Goal: Find specific page/section: Find specific page/section

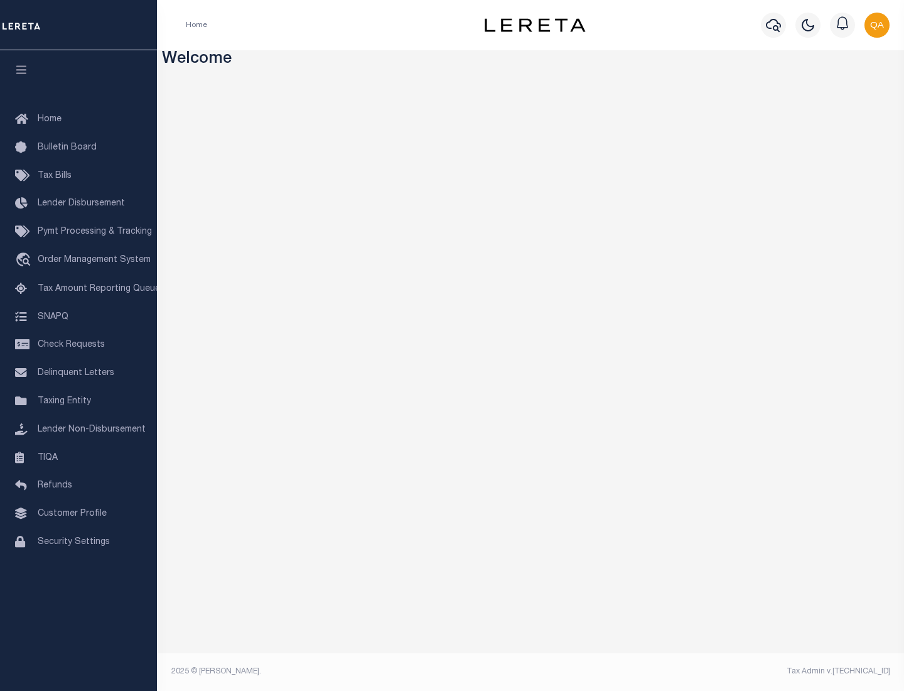
click at [79, 457] on link "TIQA" at bounding box center [78, 458] width 157 height 28
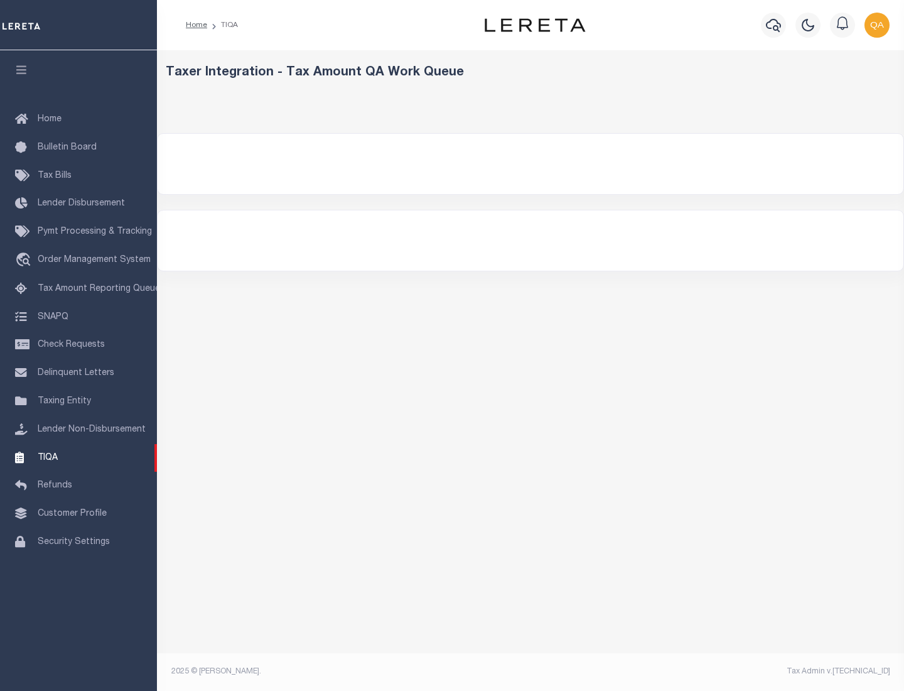
select select "200"
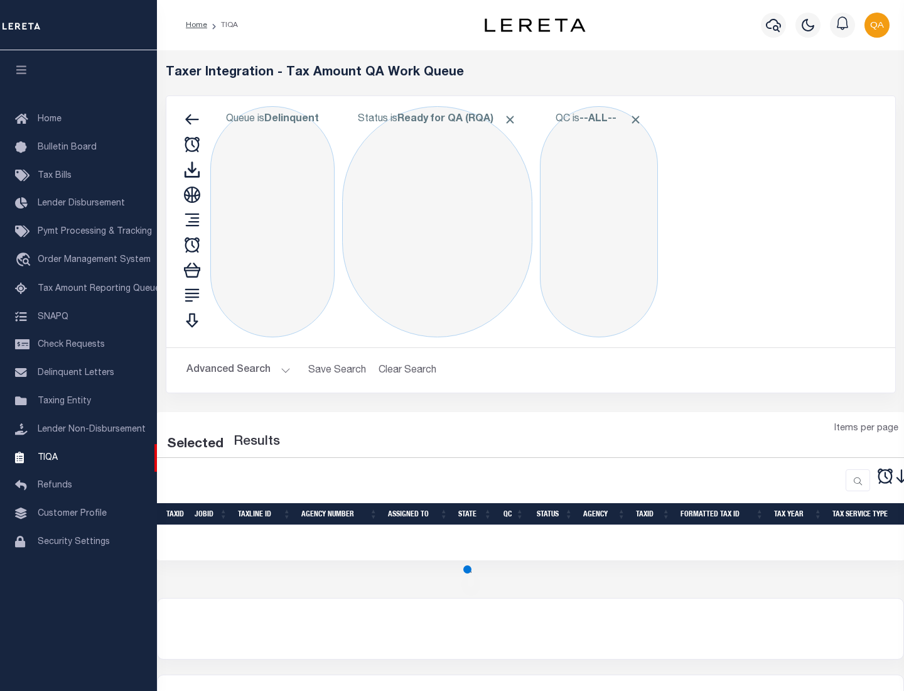
select select "200"
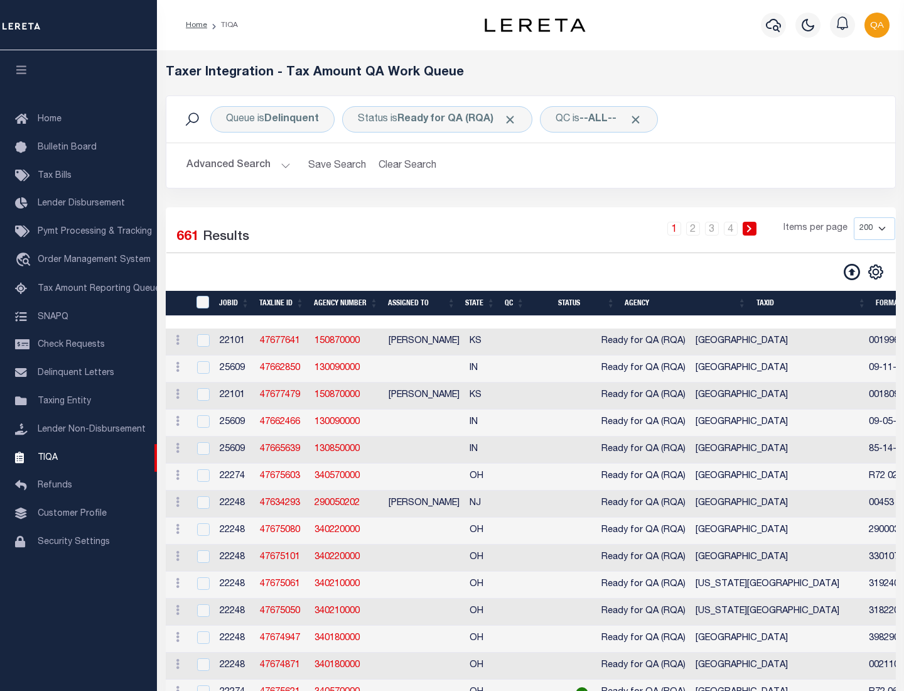
click at [514, 119] on span "Click to Remove" at bounding box center [510, 119] width 13 height 13
